Goal: Check status: Check status

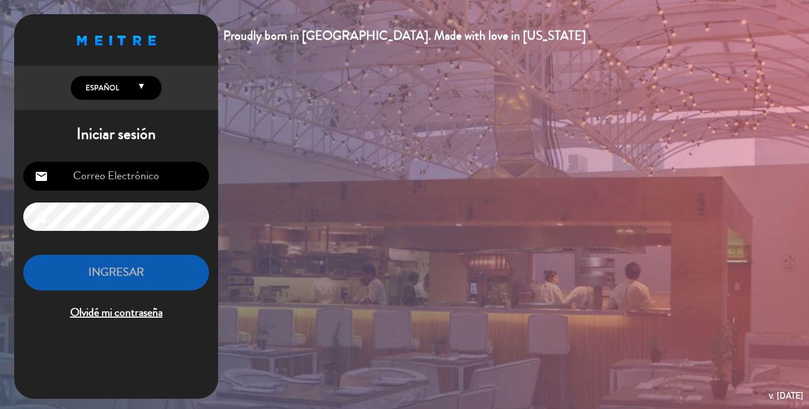
type input "[EMAIL_ADDRESS][DOMAIN_NAME]"
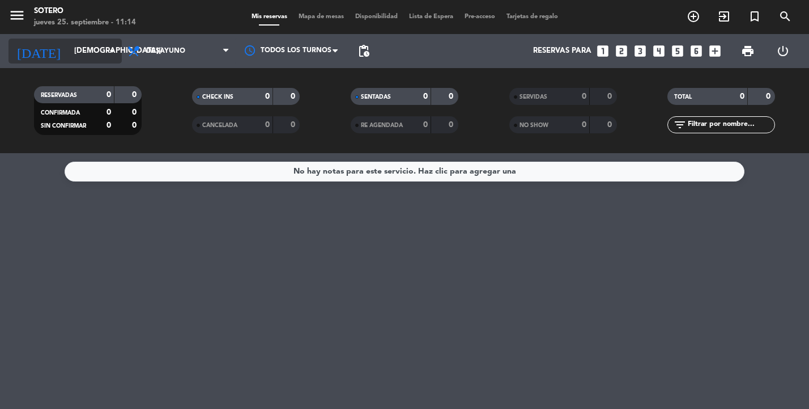
click at [110, 57] on icon "arrow_drop_down" at bounding box center [112, 51] width 14 height 14
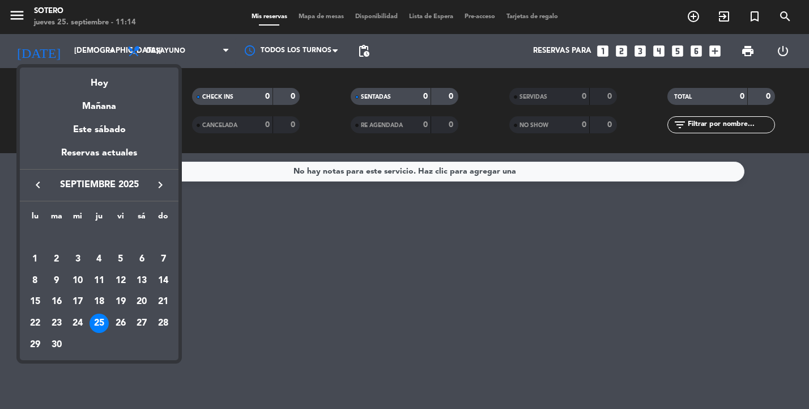
click at [100, 324] on div "25" at bounding box center [99, 322] width 19 height 19
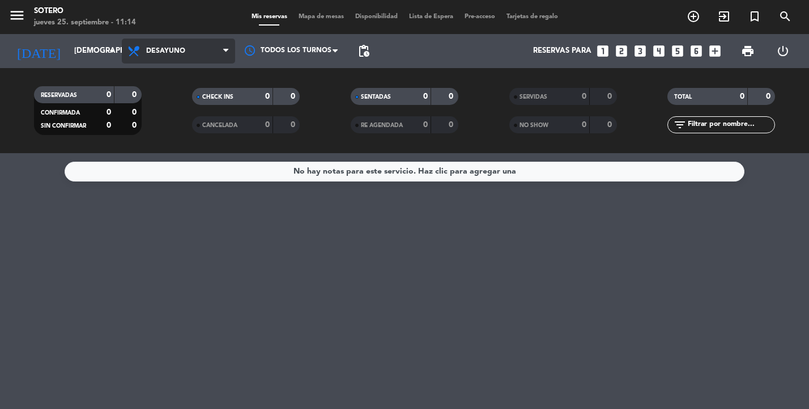
click at [194, 51] on span "Desayuno" at bounding box center [178, 51] width 113 height 25
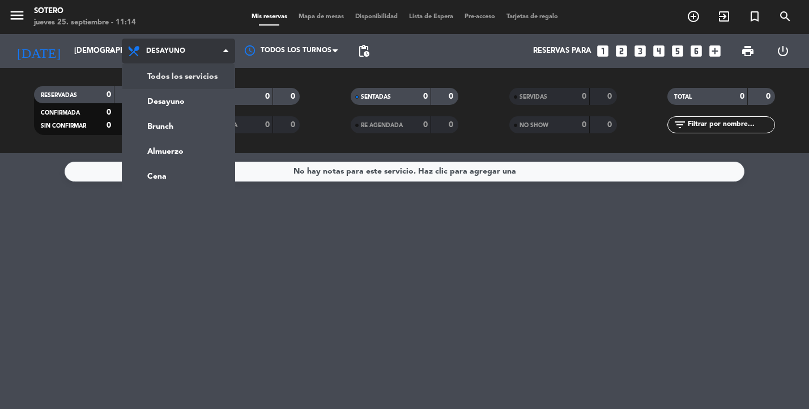
click at [194, 79] on div "menu [PERSON_NAME] [DATE] 25. septiembre - 11:14 Mis reservas Mapa de mesas Dis…" at bounding box center [404, 76] width 809 height 153
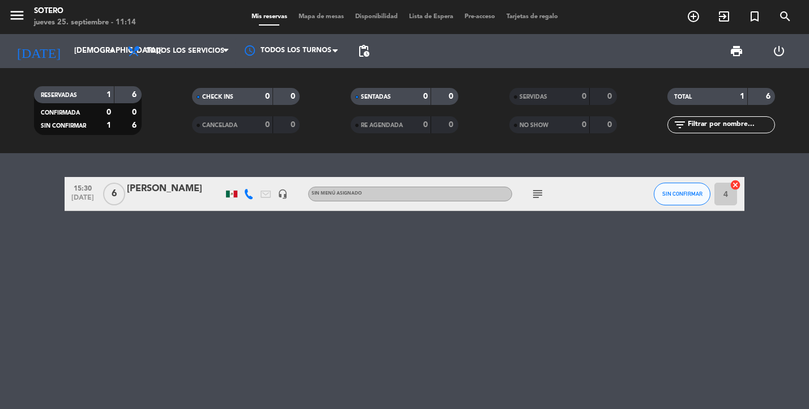
click at [539, 191] on icon "subject" at bounding box center [538, 194] width 14 height 14
click at [461, 299] on div "15:30 [DATE] 6 [PERSON_NAME] headset_mic Sin menú asignado subject Cumpleaños S…" at bounding box center [404, 281] width 809 height 256
click at [109, 52] on icon "arrow_drop_down" at bounding box center [112, 51] width 14 height 14
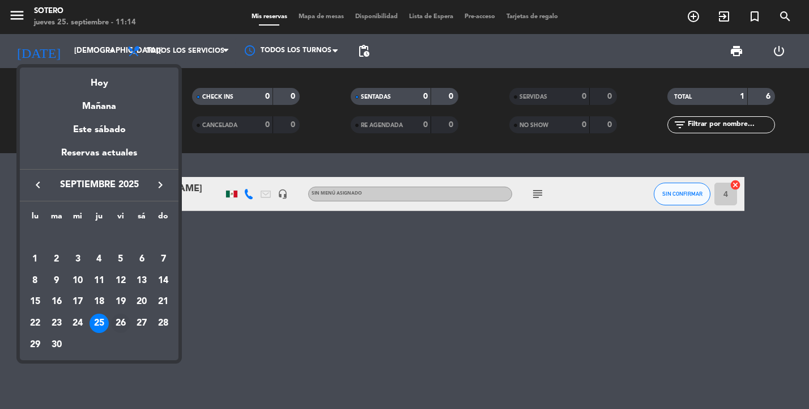
click at [124, 323] on div "26" at bounding box center [120, 322] width 19 height 19
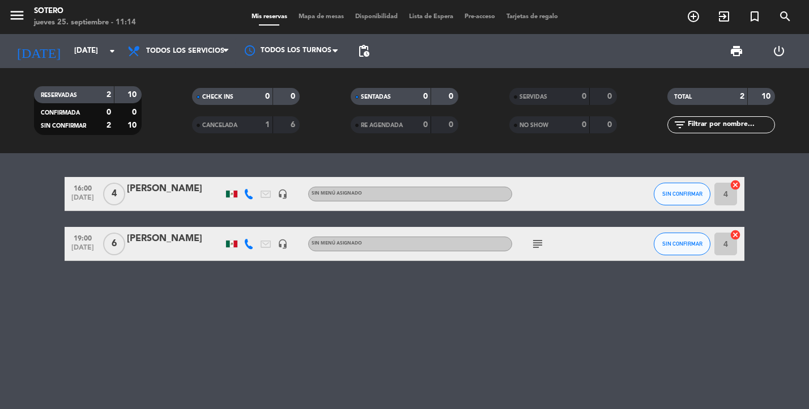
click at [536, 245] on icon "subject" at bounding box center [538, 244] width 14 height 14
click at [380, 347] on div "16:00 [DATE] 4 [PERSON_NAME] headset_mic Sin menú asignado SIN CONFIRMAR 4 canc…" at bounding box center [404, 281] width 809 height 256
click at [274, 336] on div "16:00 [DATE] 4 [PERSON_NAME] headset_mic Sin menú asignado SIN CONFIRMAR 4 canc…" at bounding box center [404, 281] width 809 height 256
click at [285, 241] on icon "headset_mic" at bounding box center [283, 244] width 10 height 10
click at [230, 327] on div "16:00 [DATE] 4 [PERSON_NAME] headset_mic Sin menú asignado SIN CONFIRMAR 4 canc…" at bounding box center [404, 281] width 809 height 256
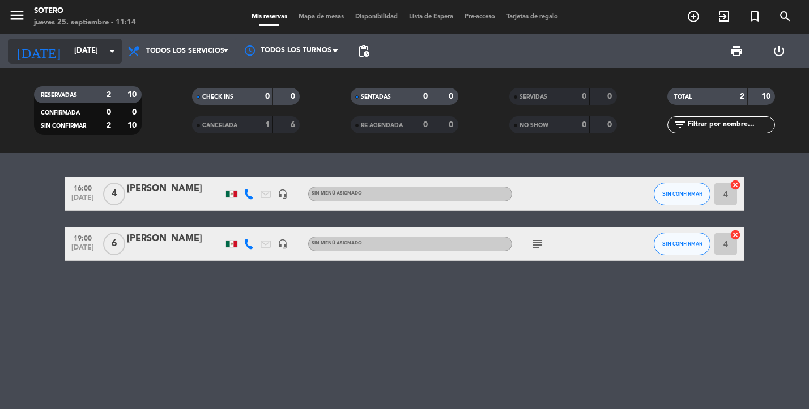
click at [108, 49] on icon "arrow_drop_down" at bounding box center [112, 51] width 14 height 14
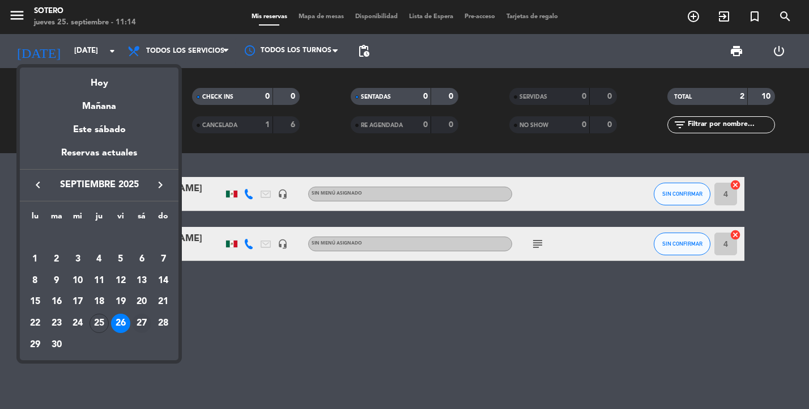
click at [139, 321] on div "27" at bounding box center [141, 322] width 19 height 19
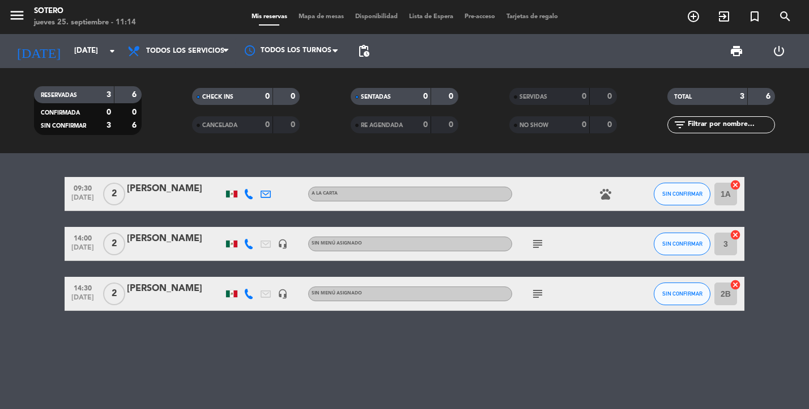
click at [604, 195] on icon "pets" at bounding box center [606, 194] width 14 height 14
click at [537, 245] on icon "subject" at bounding box center [538, 244] width 14 height 14
click at [537, 295] on icon "subject" at bounding box center [538, 294] width 14 height 14
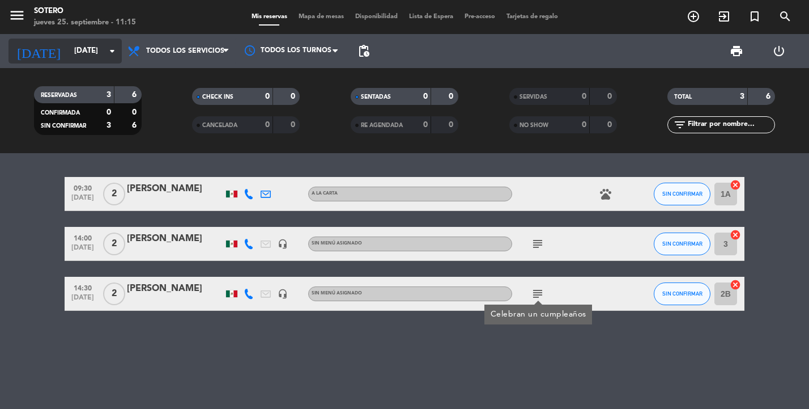
click at [113, 51] on icon "arrow_drop_down" at bounding box center [112, 51] width 14 height 14
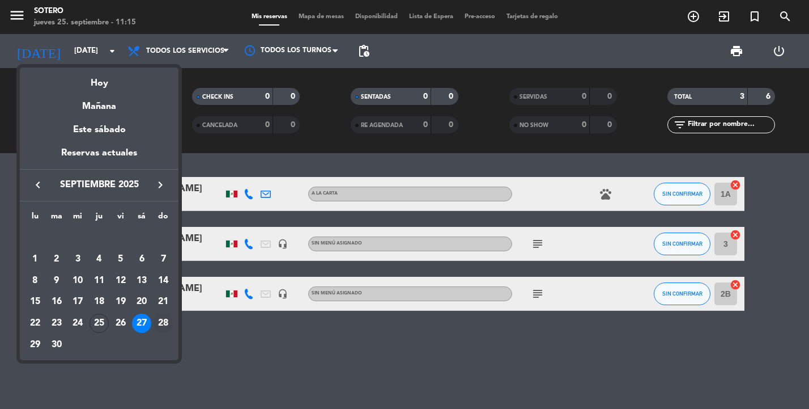
click at [164, 322] on div "28" at bounding box center [163, 322] width 19 height 19
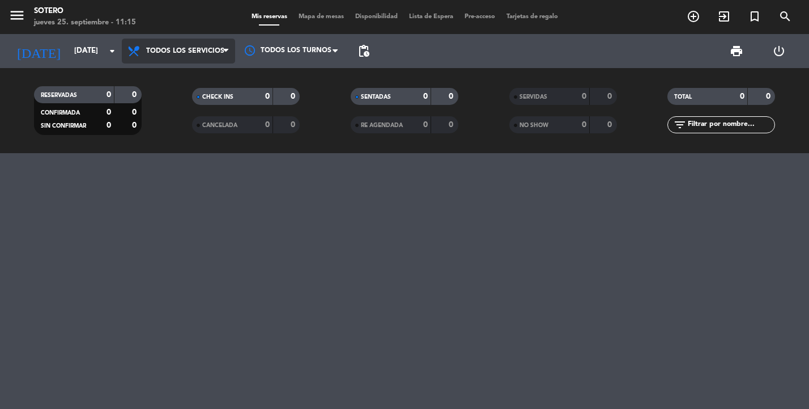
click at [190, 54] on span "Todos los servicios" at bounding box center [185, 51] width 78 height 8
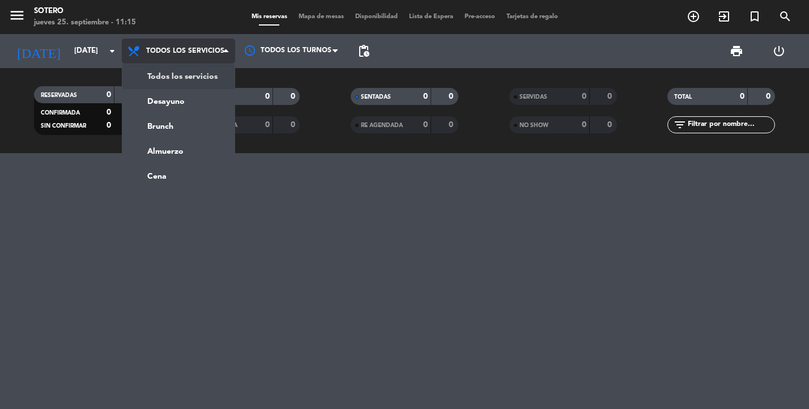
click at [188, 74] on div "menu [PERSON_NAME] [DATE] 25. septiembre - 11:15 Mis reservas Mapa de mesas Dis…" at bounding box center [404, 76] width 809 height 153
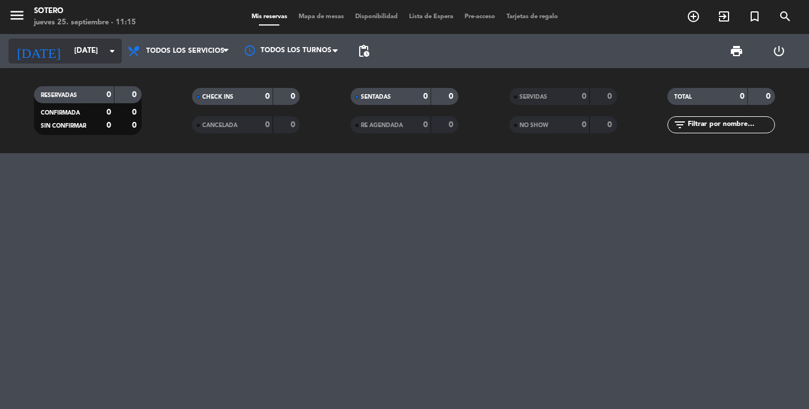
click at [108, 47] on icon "arrow_drop_down" at bounding box center [112, 51] width 14 height 14
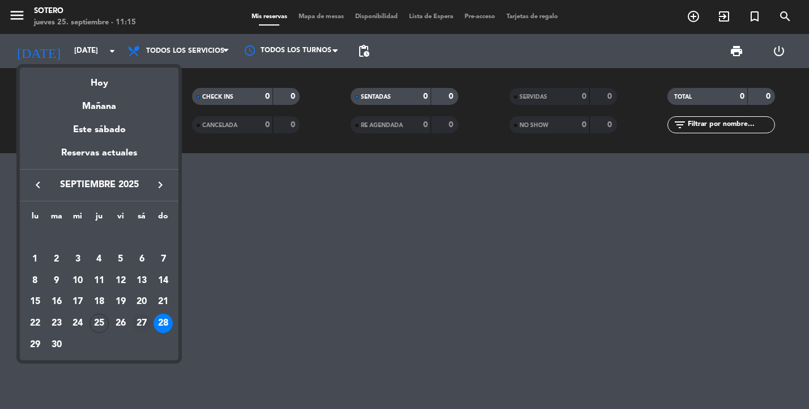
click at [138, 323] on div "27" at bounding box center [141, 322] width 19 height 19
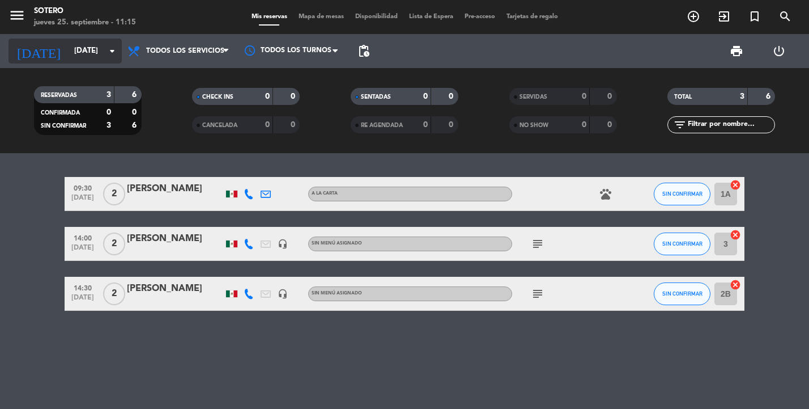
click at [114, 52] on icon "arrow_drop_down" at bounding box center [112, 51] width 14 height 14
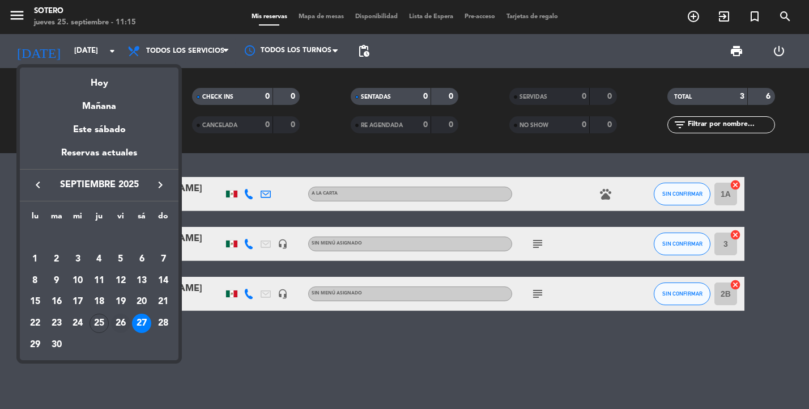
click at [121, 324] on div "26" at bounding box center [120, 322] width 19 height 19
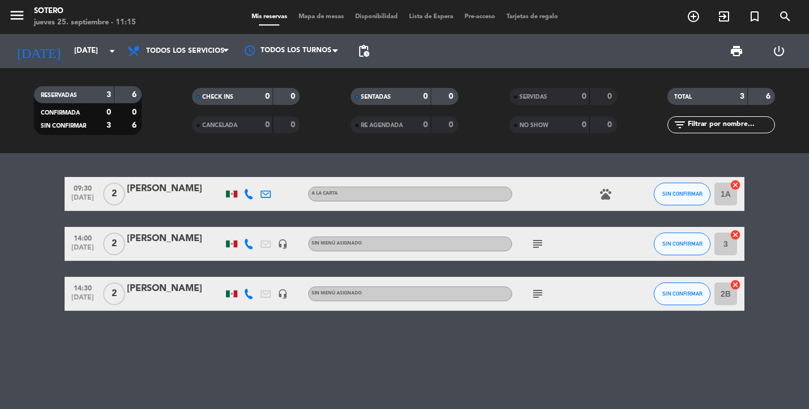
type input "[DATE]"
